Goal: Transaction & Acquisition: Download file/media

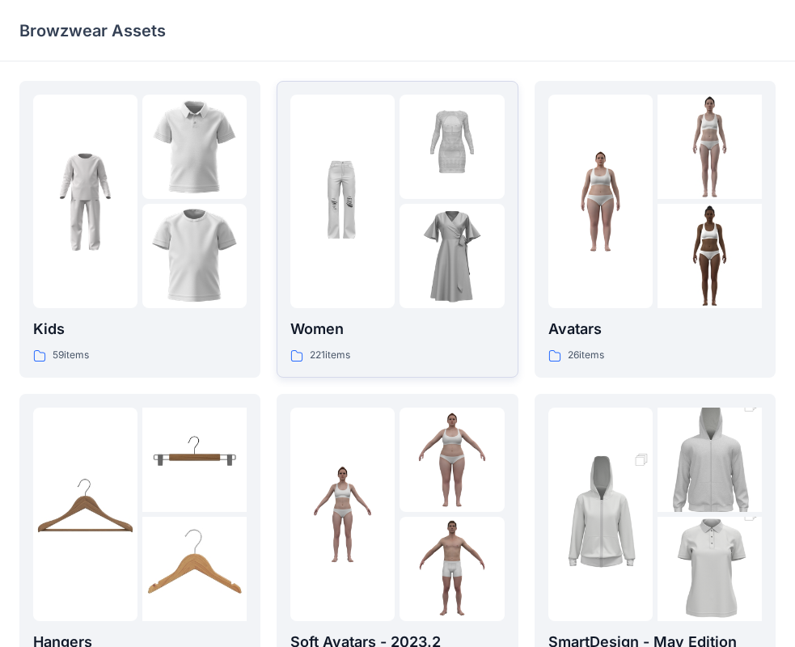
click at [399, 230] on div at bounding box center [397, 202] width 214 height 214
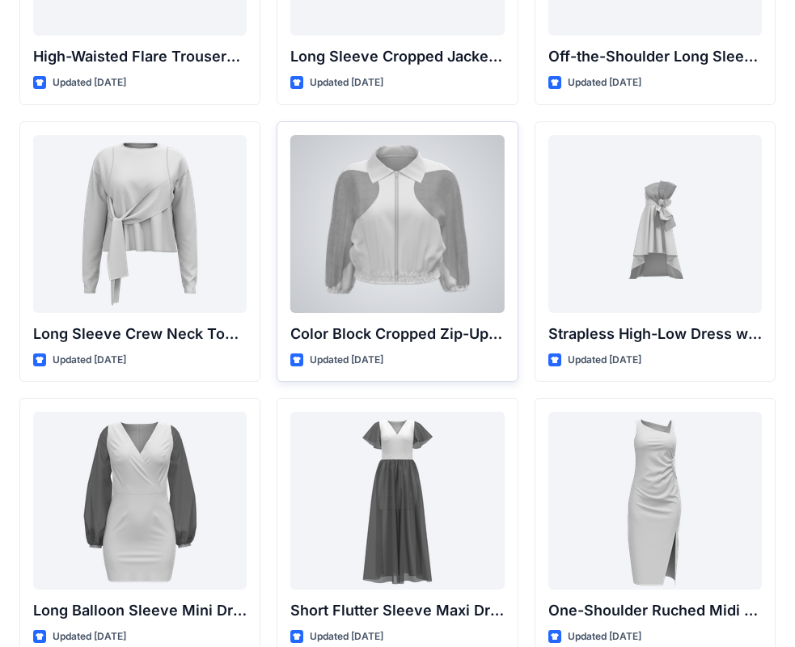
scroll to position [243, 0]
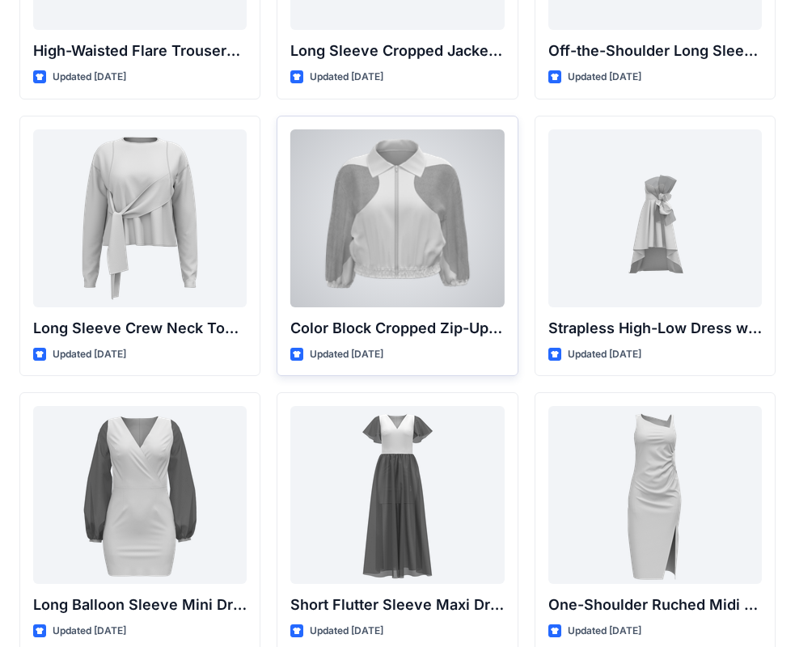
click at [396, 241] on div at bounding box center [397, 218] width 214 height 178
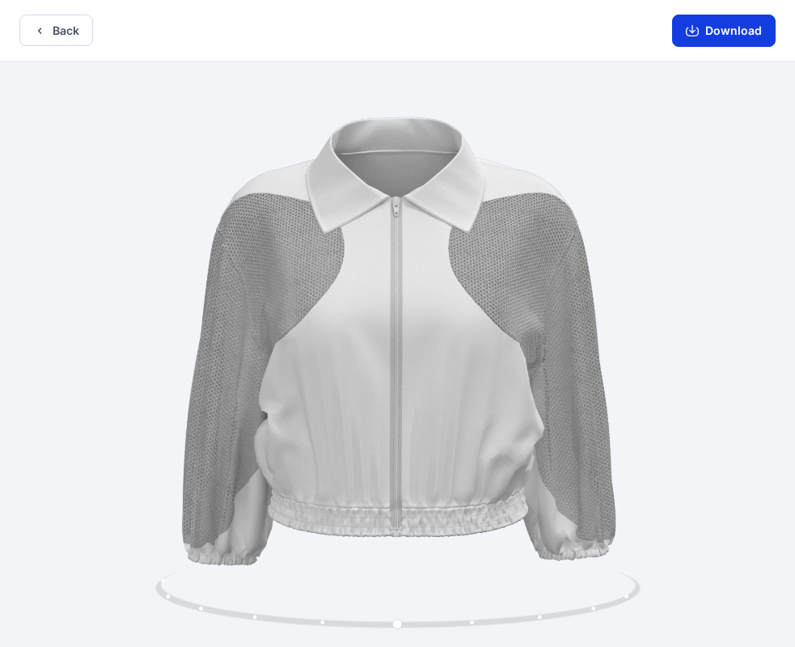
click at [721, 37] on button "Download" at bounding box center [724, 31] width 104 height 32
click at [69, 37] on button "Back" at bounding box center [56, 31] width 74 height 32
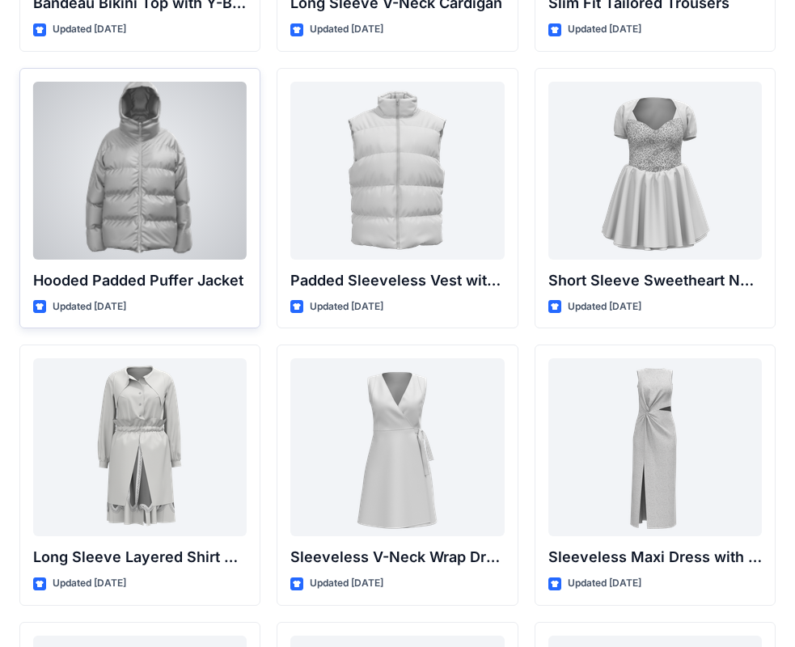
scroll to position [1954, 0]
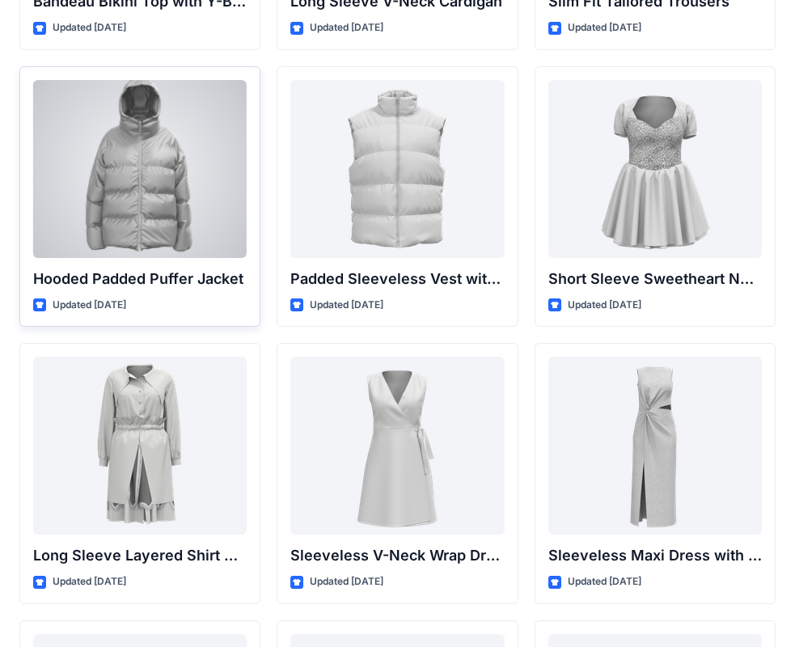
click at [155, 217] on div at bounding box center [140, 169] width 214 height 178
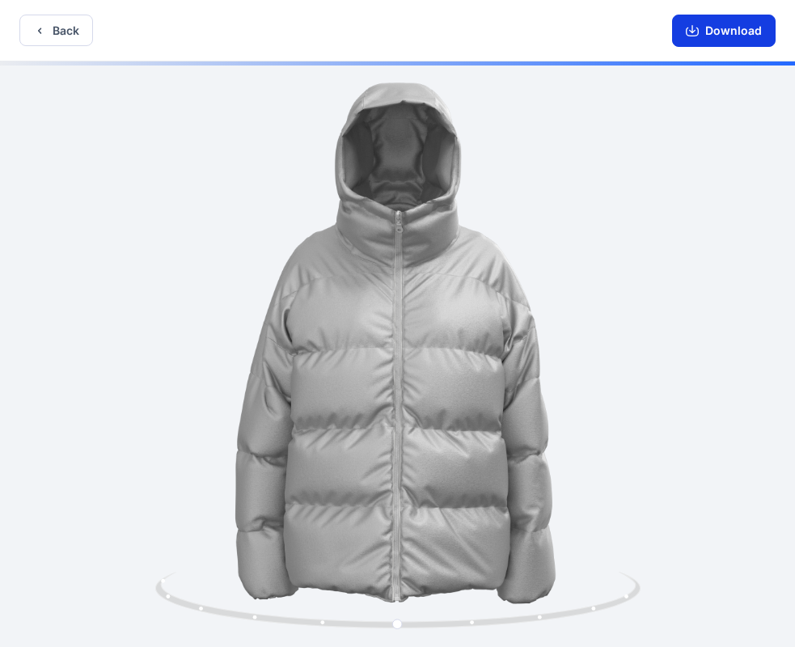
click at [747, 40] on button "Download" at bounding box center [724, 31] width 104 height 32
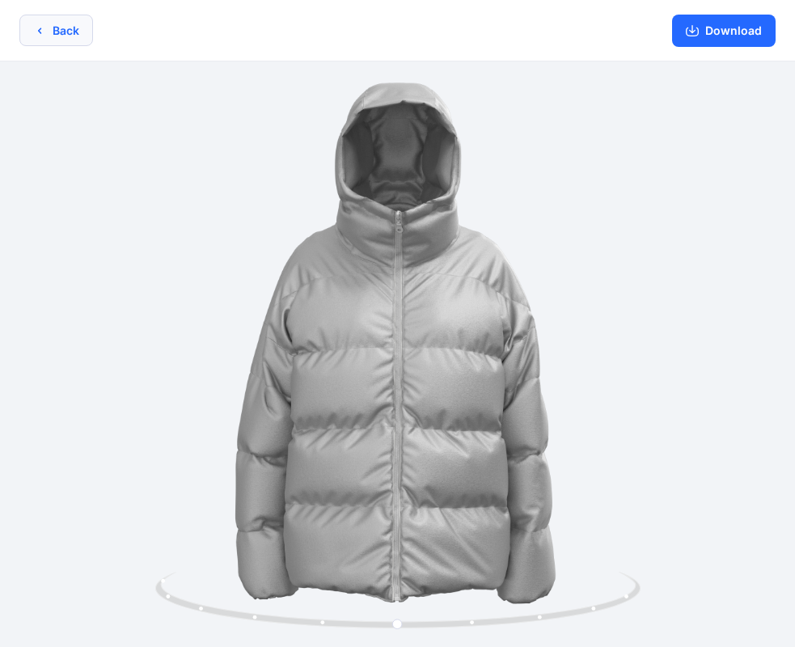
click at [44, 38] on button "Back" at bounding box center [56, 31] width 74 height 32
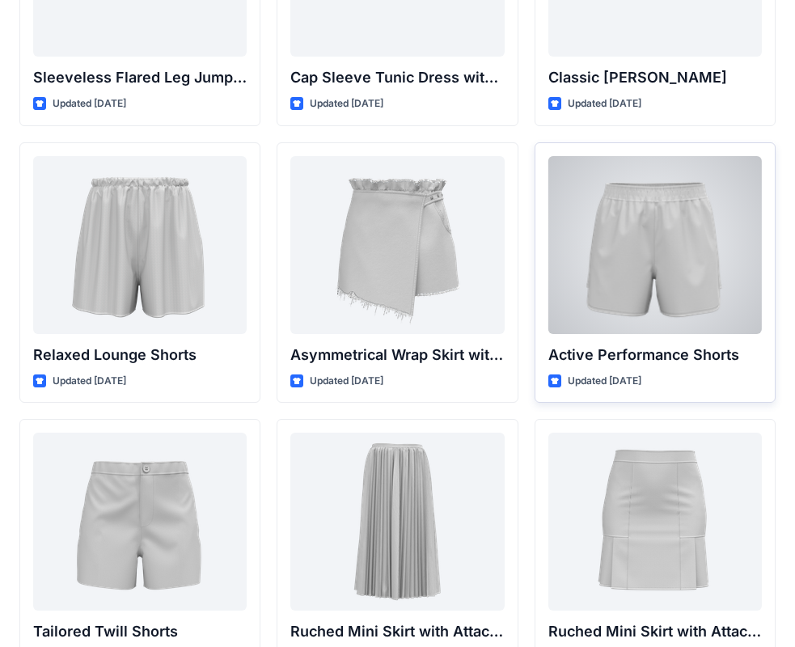
scroll to position [3928, 0]
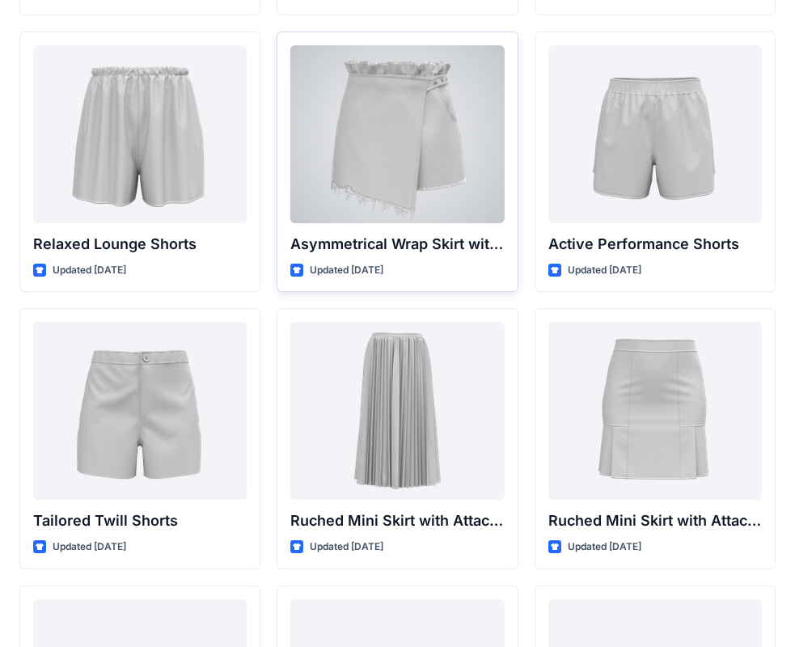
click at [387, 180] on div at bounding box center [397, 134] width 214 height 178
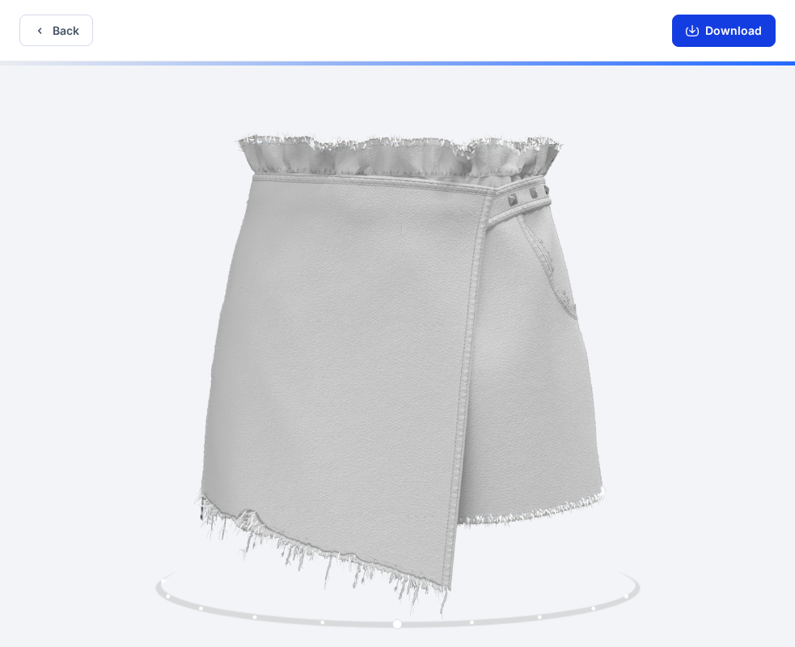
click at [699, 39] on button "Download" at bounding box center [724, 31] width 104 height 32
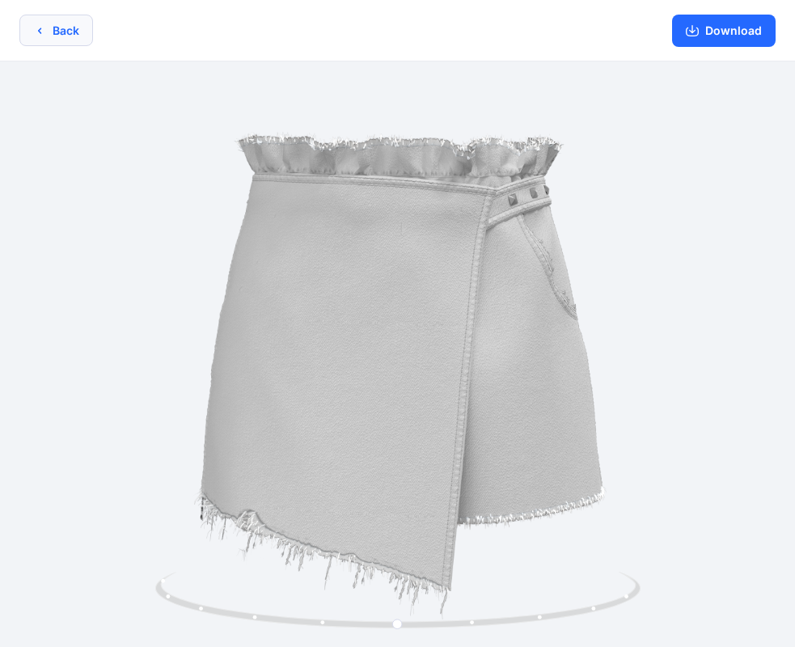
click at [83, 28] on button "Back" at bounding box center [56, 31] width 74 height 32
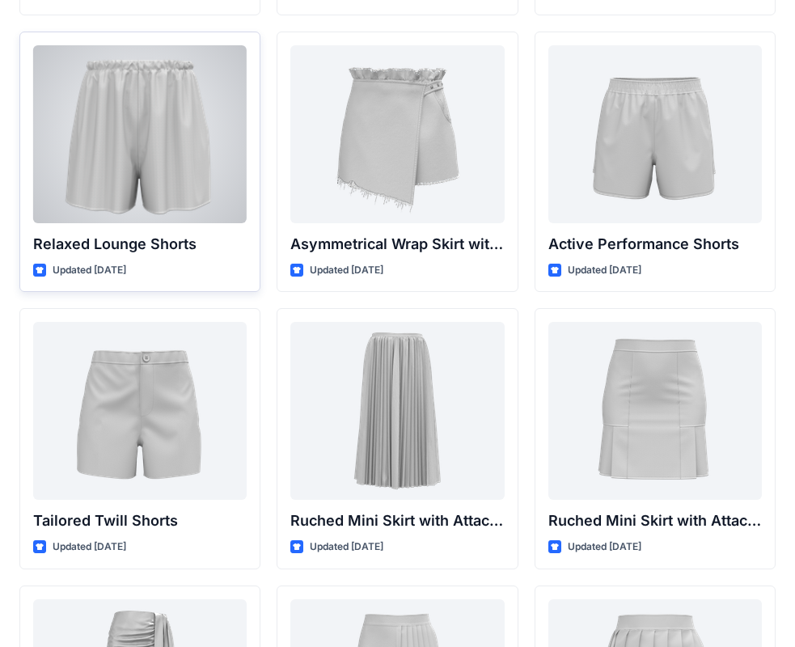
click at [82, 32] on div "Relaxed Lounge Shorts Updated [DATE]" at bounding box center [139, 162] width 241 height 261
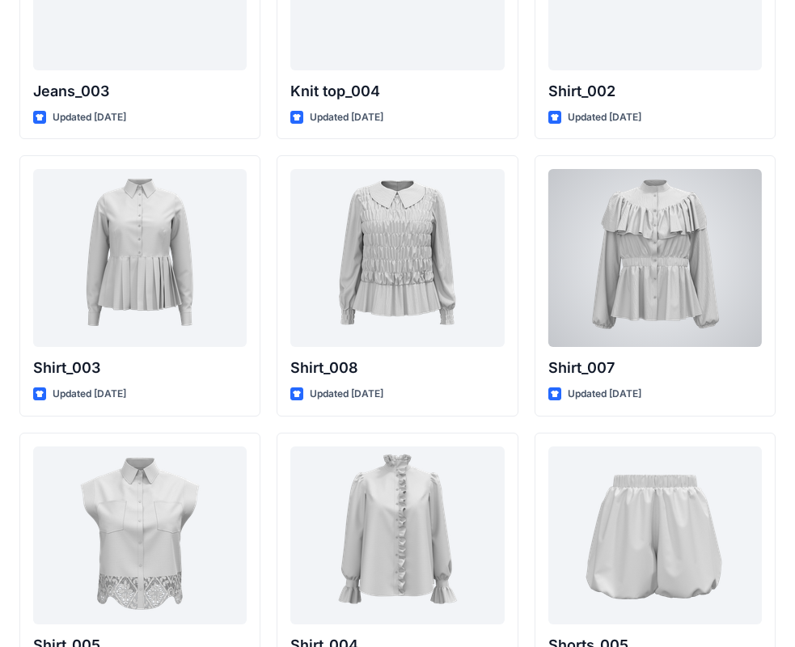
scroll to position [7091, 0]
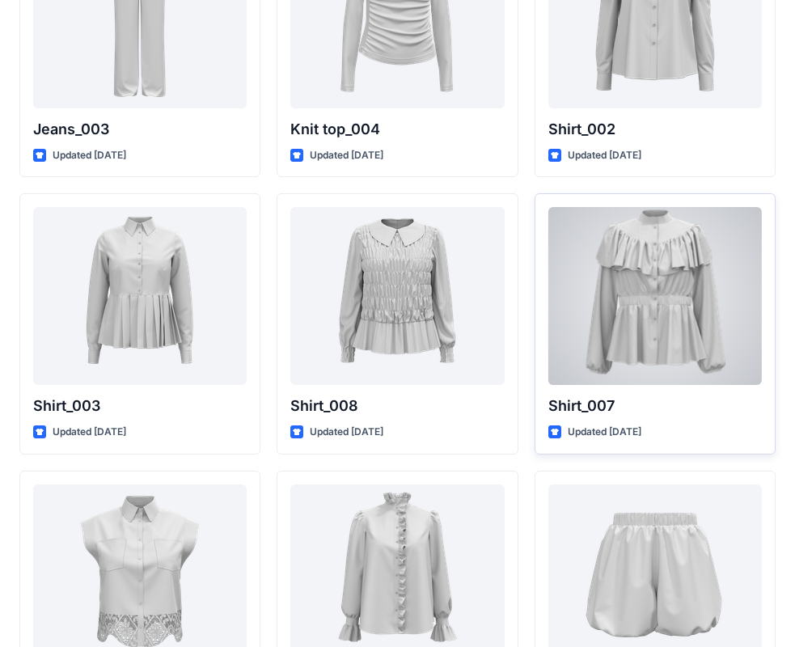
click at [618, 311] on div at bounding box center [655, 296] width 214 height 178
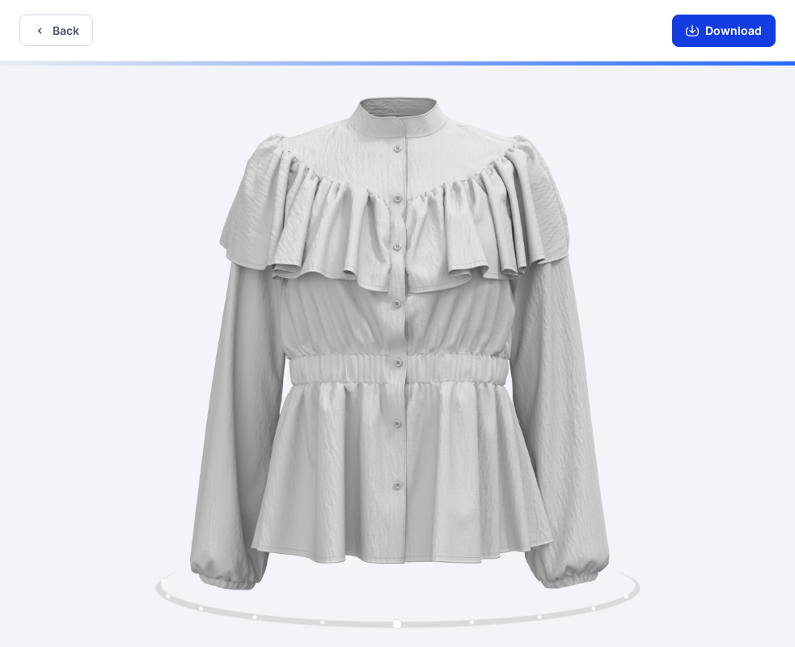
click at [697, 21] on button "Download" at bounding box center [724, 31] width 104 height 32
